Goal: Information Seeking & Learning: Learn about a topic

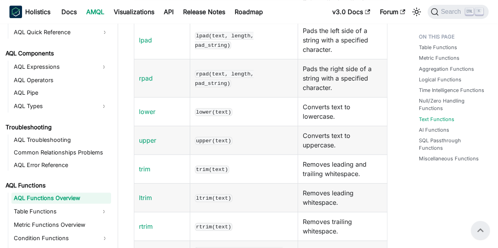
scroll to position [3264, 0]
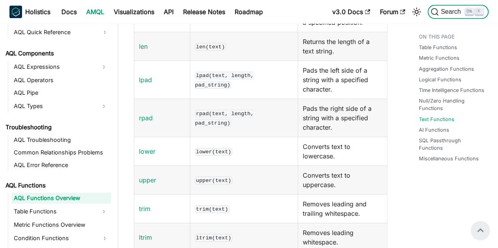
click at [446, 10] on span "Search" at bounding box center [451, 11] width 27 height 7
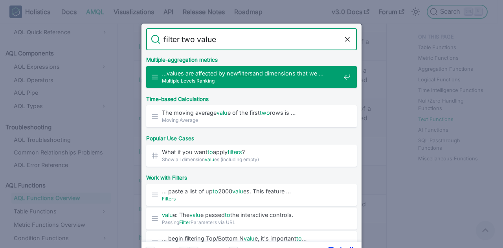
type input "filter two values"
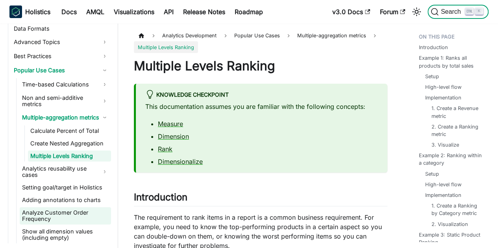
scroll to position [341, 0]
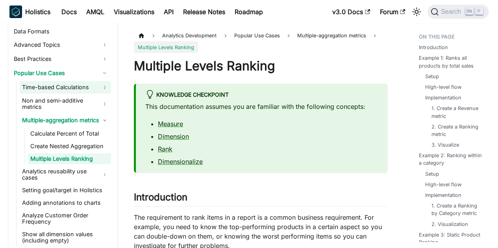
click at [68, 81] on link "Time-based Calculations" at bounding box center [65, 87] width 91 height 13
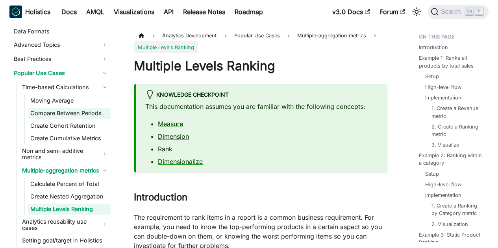
click at [50, 109] on link "Compare Between Periods" at bounding box center [69, 113] width 83 height 11
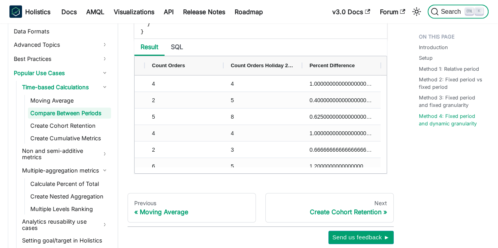
click at [442, 7] on button "Search K" at bounding box center [457, 12] width 61 height 14
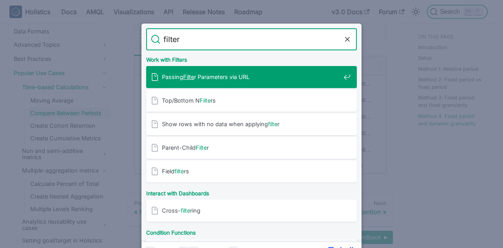
type input "filter"
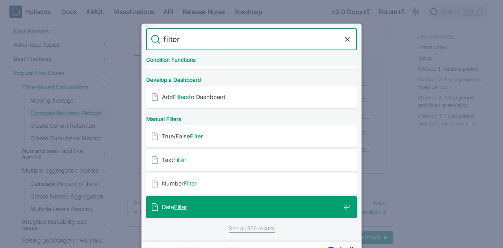
click at [232, 204] on span "Date Filter" at bounding box center [251, 206] width 179 height 7
